Goal: Task Accomplishment & Management: Use online tool/utility

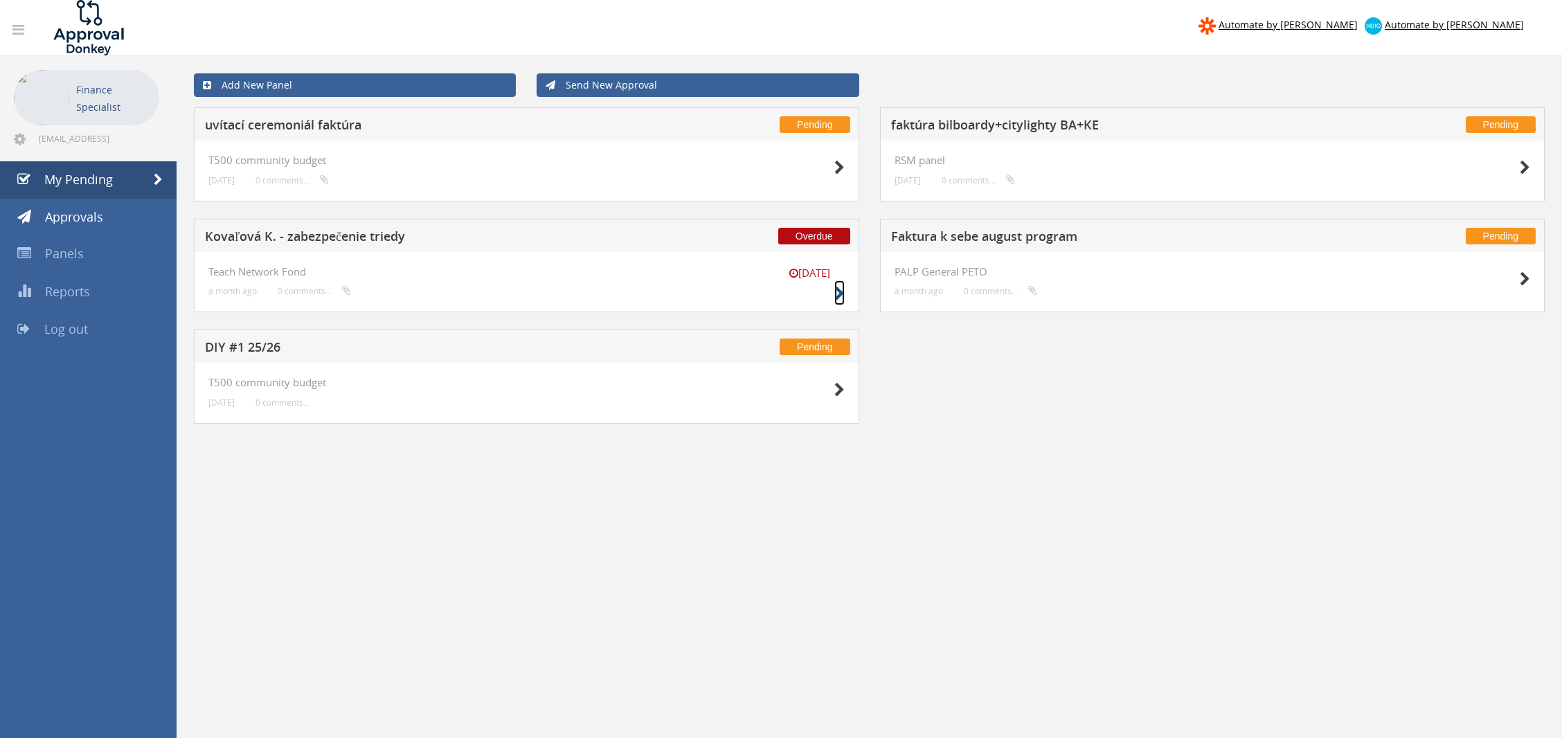
click at [841, 285] on small at bounding box center [839, 293] width 10 height 19
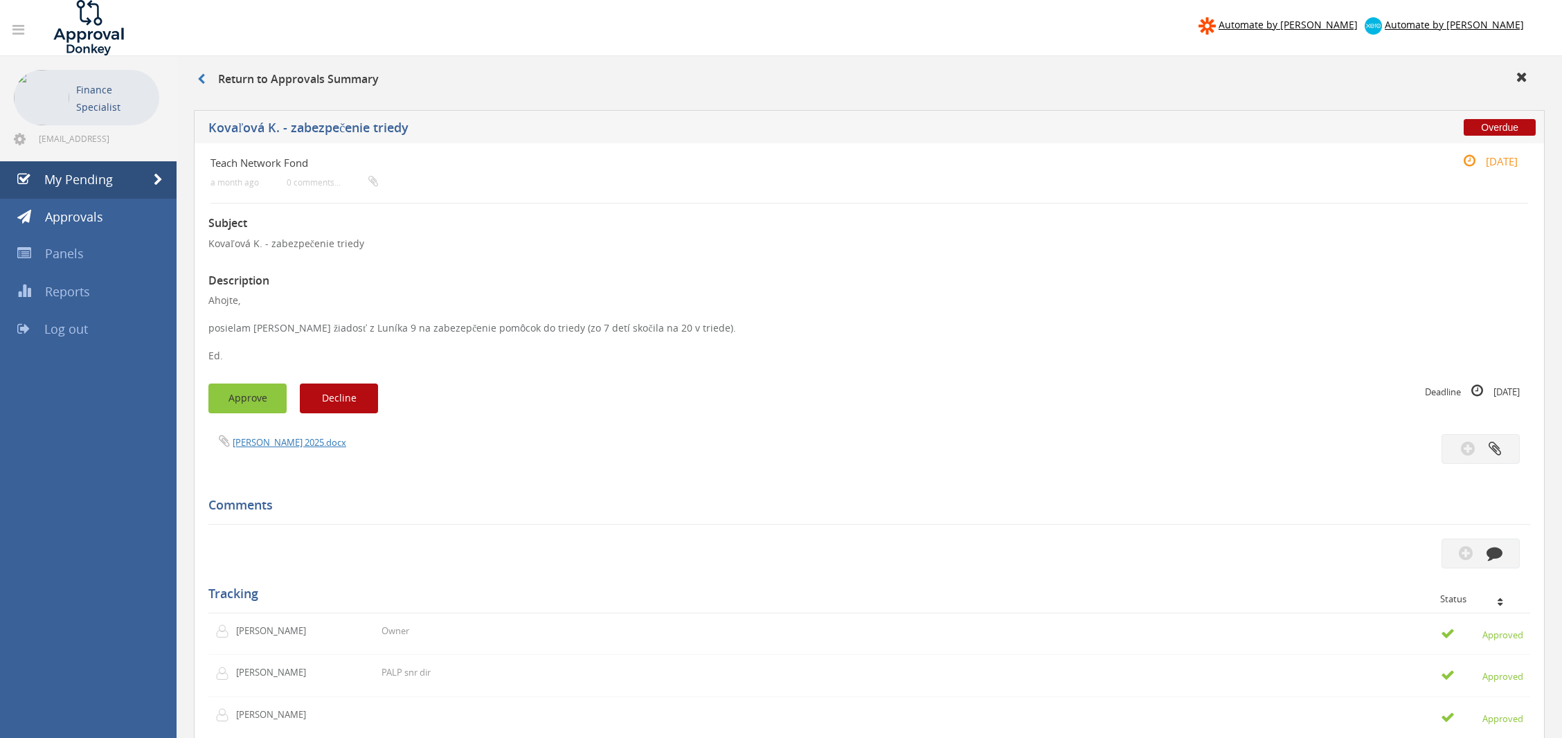
click at [270, 388] on button "Approve" at bounding box center [247, 399] width 78 height 30
